Goal: Task Accomplishment & Management: Check status

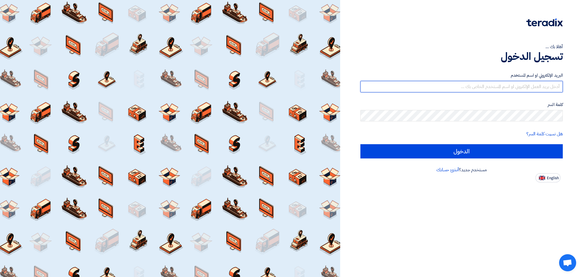
type input "[EMAIL_ADDRESS][DOMAIN_NAME]"
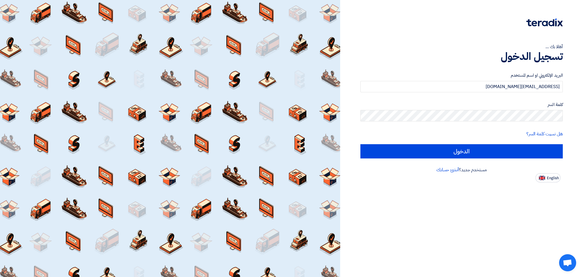
click at [439, 34] on div "أهلا بك ... تسجيل الدخول البريد الإلكتروني او اسم المستخدم [EMAIL_ADDRESS][DOMA…" at bounding box center [462, 91] width 234 height 182
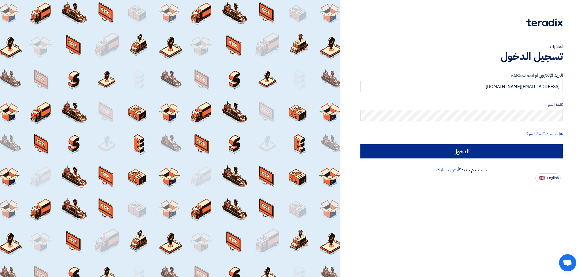
click at [526, 144] on form "البريد الإلكتروني او اسم المستخدم [EMAIL_ADDRESS][DOMAIN_NAME] كلمة السر هل نسي…" at bounding box center [462, 115] width 203 height 86
drag, startPoint x: 526, startPoint y: 148, endPoint x: 526, endPoint y: 151, distance: 3.7
click at [526, 150] on input "الدخول" at bounding box center [462, 151] width 203 height 14
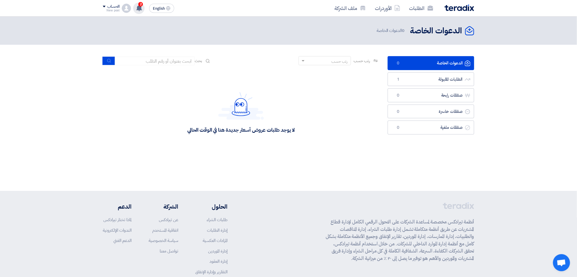
click at [140, 7] on use at bounding box center [139, 8] width 6 height 6
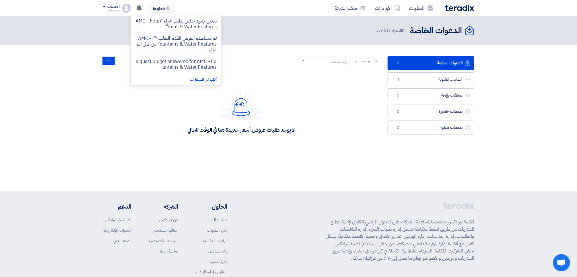
click at [171, 30] on li "تعديل جديد خاص بطلب شراء "AMC - Fountains & Water Features"." at bounding box center [176, 23] width 91 height 17
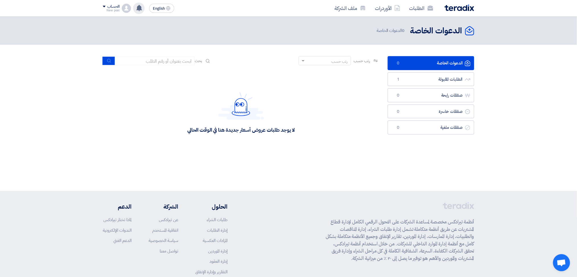
click at [138, 7] on use at bounding box center [139, 8] width 6 height 6
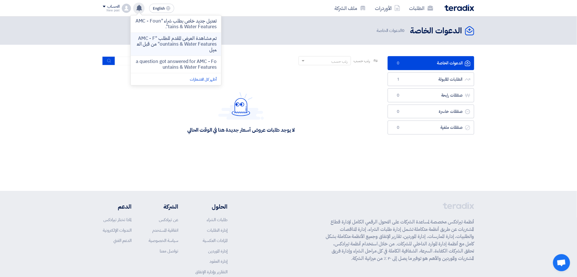
click at [157, 43] on p "تم مشاهدة العرض المقدم للطلب "AMC - Fountains & Water Features" من قبل العميل" at bounding box center [175, 44] width 81 height 17
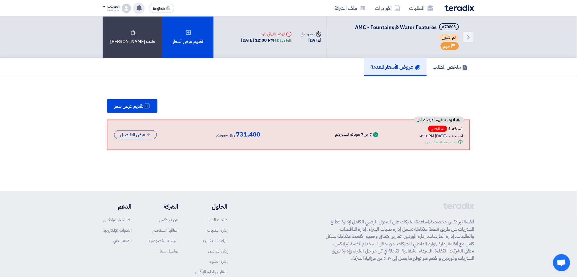
click at [138, 9] on use at bounding box center [139, 8] width 6 height 6
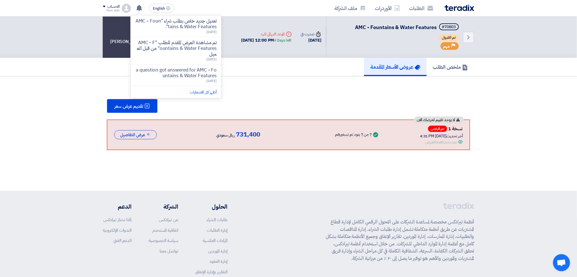
click at [162, 24] on p "تعديل جديد خاص بطلب شراء "AMC - Fountains & Water Features"." at bounding box center [175, 23] width 81 height 11
